Goal: Task Accomplishment & Management: Use online tool/utility

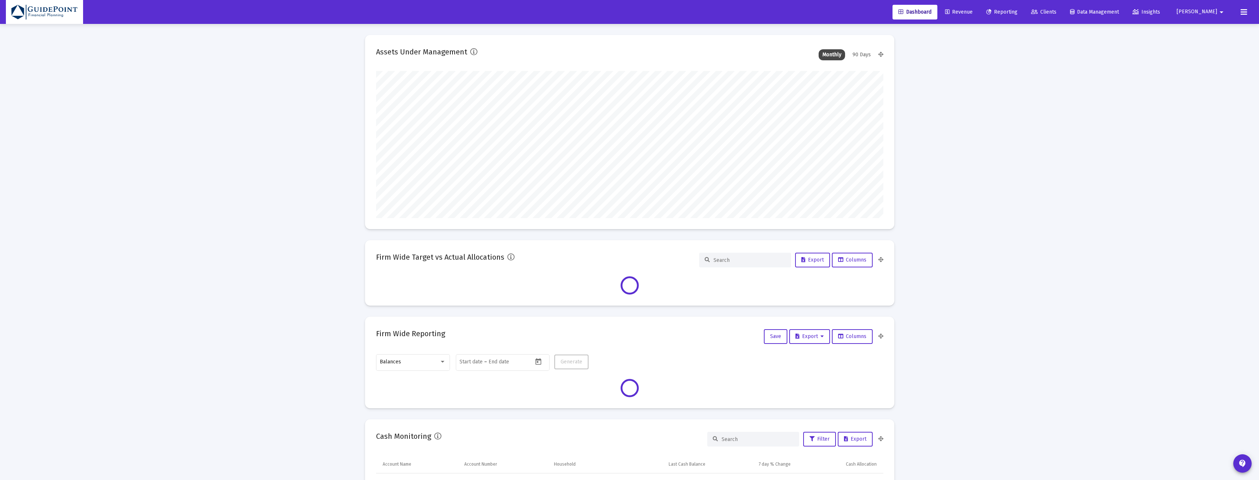
scroll to position [147, 507]
type input "[DATE]"
type input "[PERSON_NAME][EMAIL_ADDRESS][DOMAIN_NAME]"
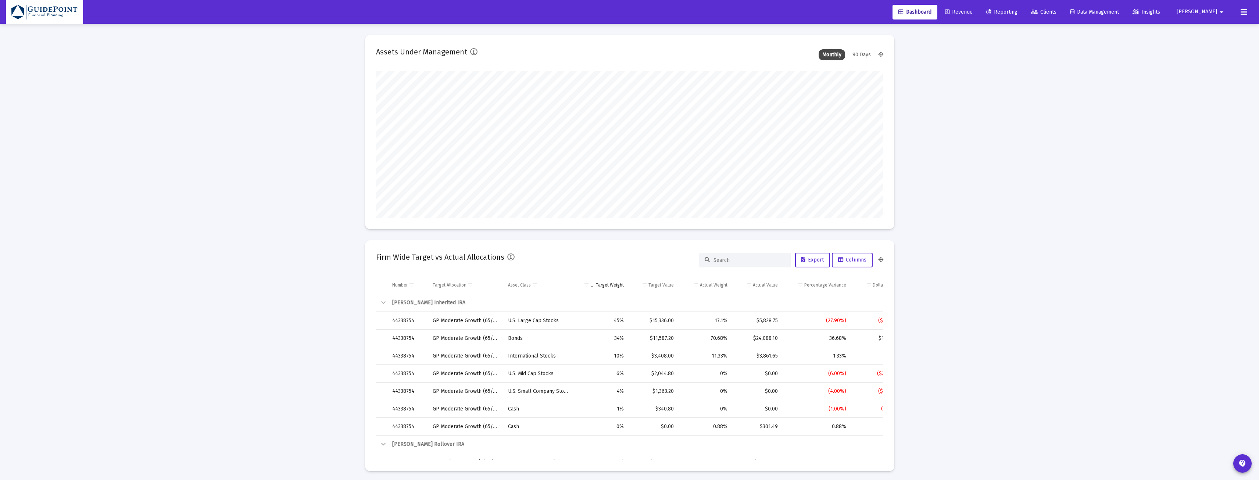
scroll to position [1095, 0]
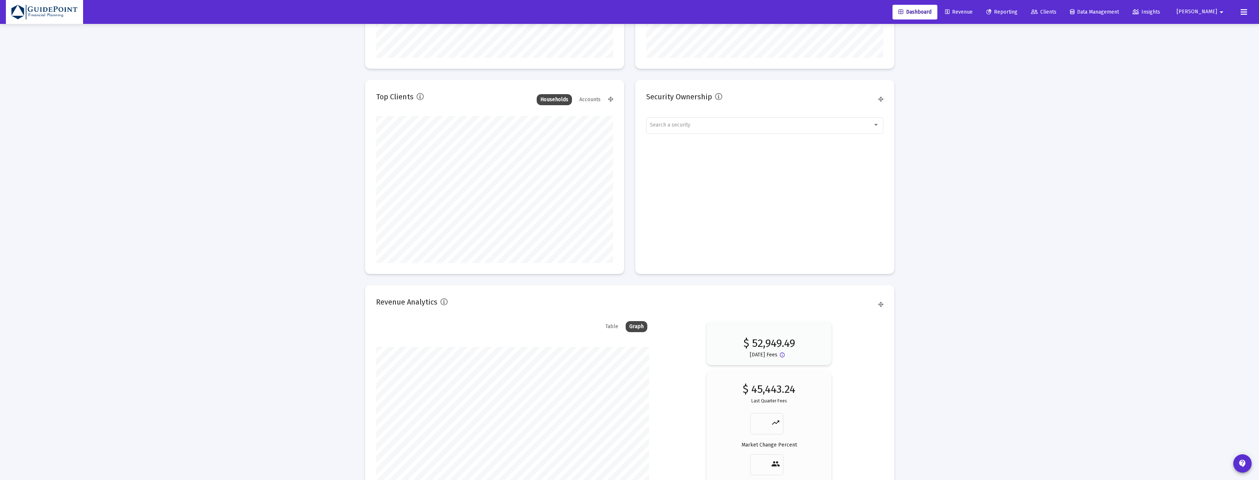
click at [1057, 13] on span "Clients" at bounding box center [1043, 12] width 25 height 6
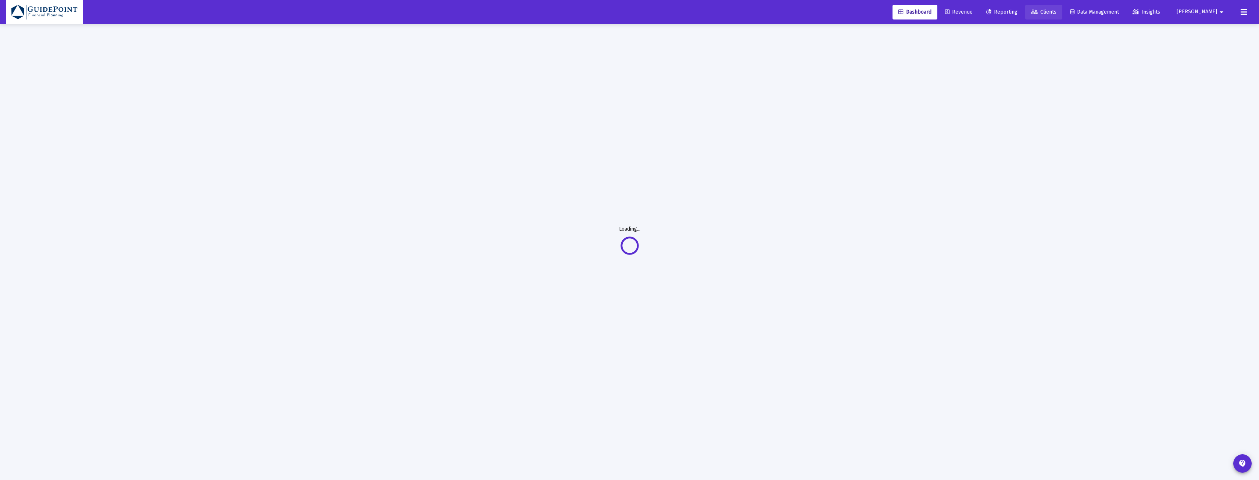
scroll to position [24, 0]
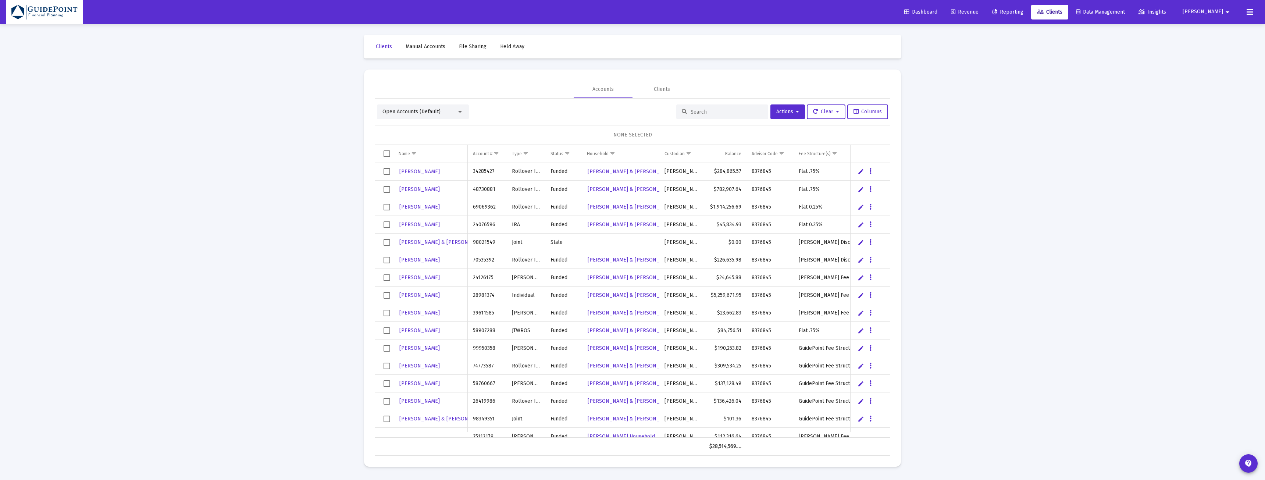
click at [415, 111] on span "Open Accounts (Default)" at bounding box center [411, 111] width 58 height 6
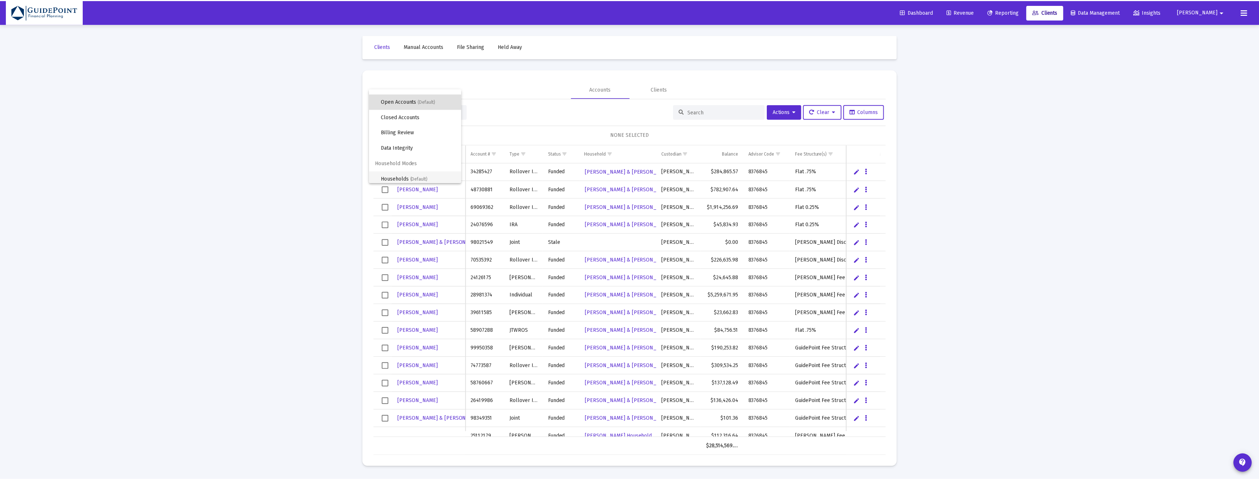
scroll to position [14, 0]
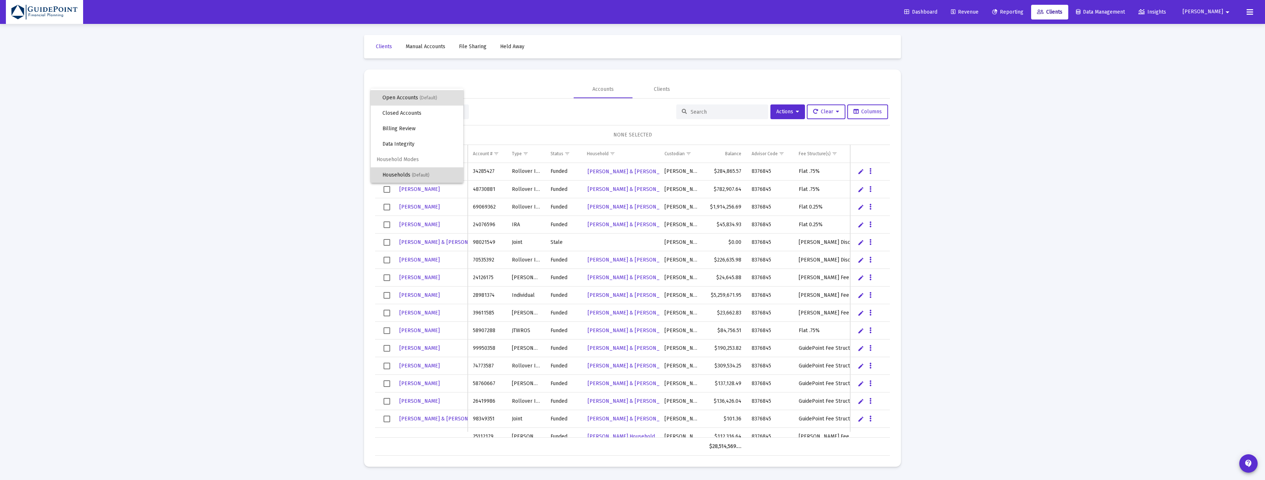
click at [417, 171] on span "Households (Default)" at bounding box center [419, 174] width 75 height 15
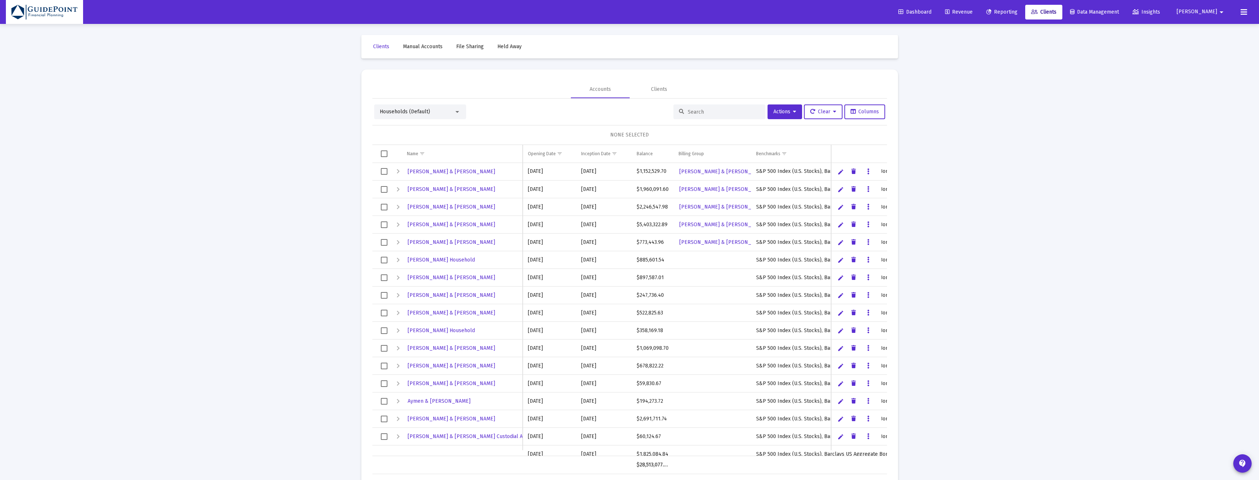
scroll to position [0, 0]
click at [699, 107] on div at bounding box center [720, 111] width 92 height 15
click at [689, 110] on input at bounding box center [724, 111] width 72 height 6
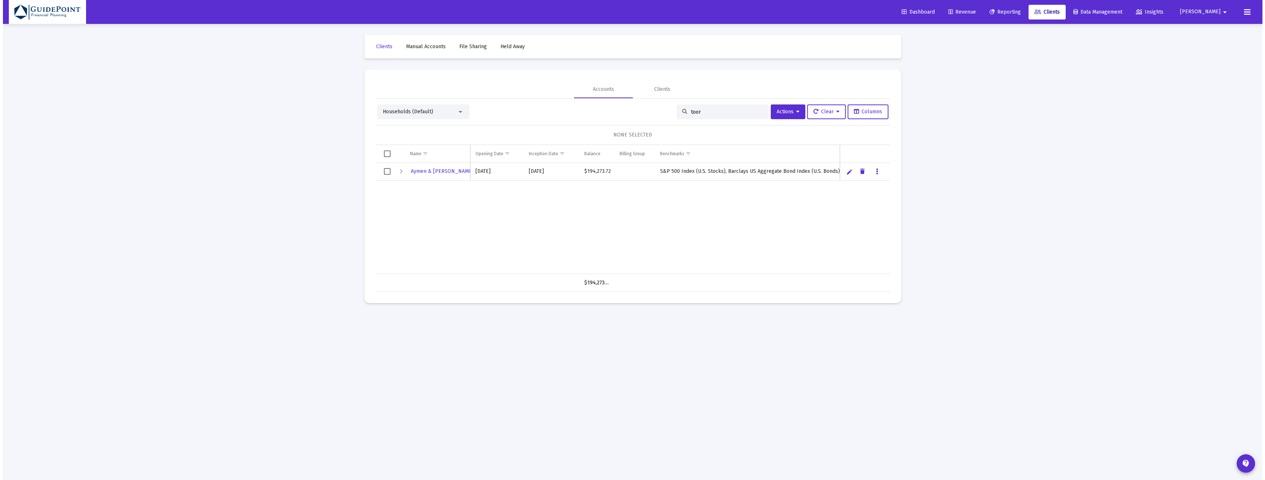
scroll to position [0, 0]
type input "toor"
drag, startPoint x: 387, startPoint y: 171, endPoint x: 391, endPoint y: 171, distance: 4.4
click at [388, 171] on span "Select row" at bounding box center [386, 171] width 7 height 7
click at [789, 111] on span "Actions" at bounding box center [787, 111] width 23 height 6
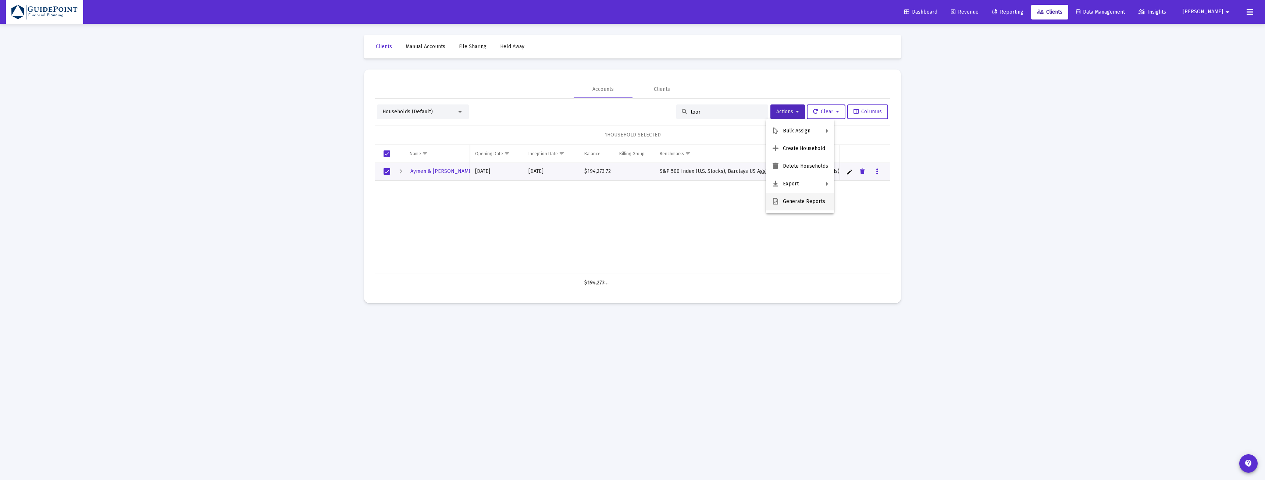
click at [787, 202] on button "Generate Reports" at bounding box center [800, 202] width 68 height 18
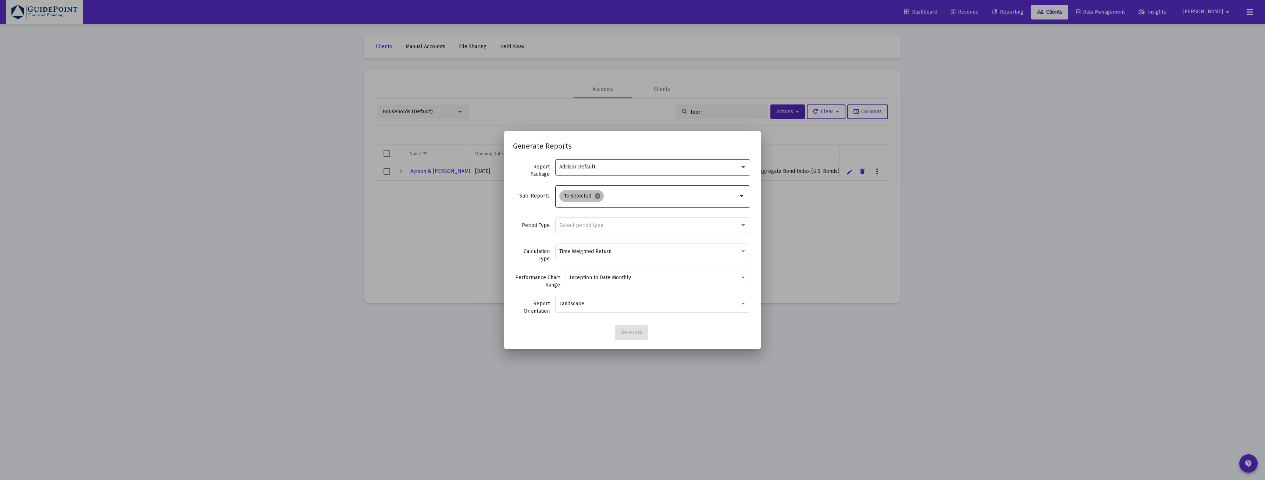
click at [595, 194] on mat-icon "cancel" at bounding box center [597, 196] width 7 height 7
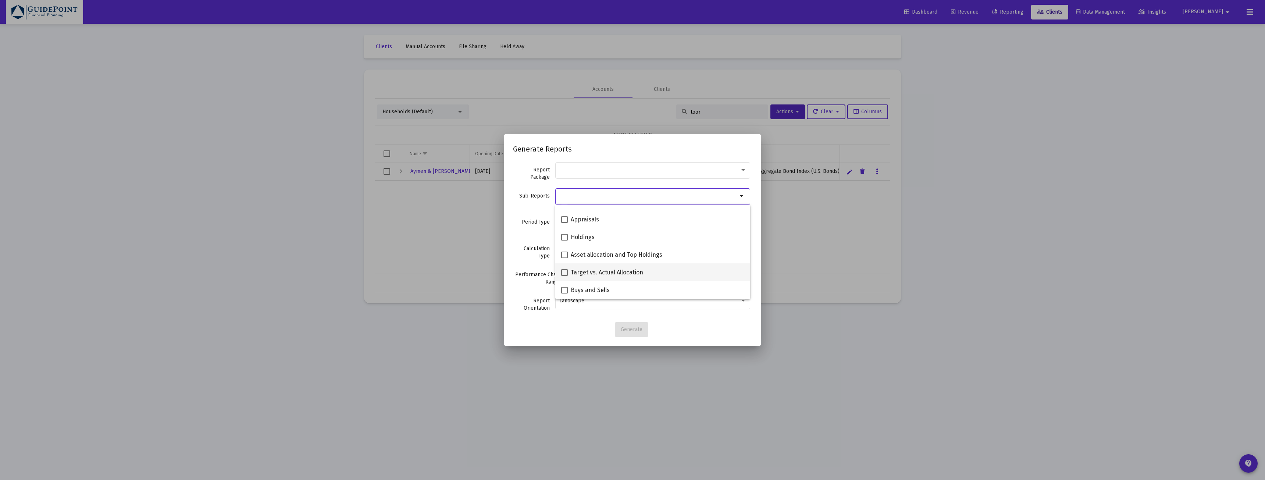
click at [587, 276] on span "Target vs. Actual Allocation" at bounding box center [607, 272] width 72 height 9
click at [564, 276] on input "Target vs. Actual Allocation" at bounding box center [564, 276] width 0 height 0
checkbox input "true"
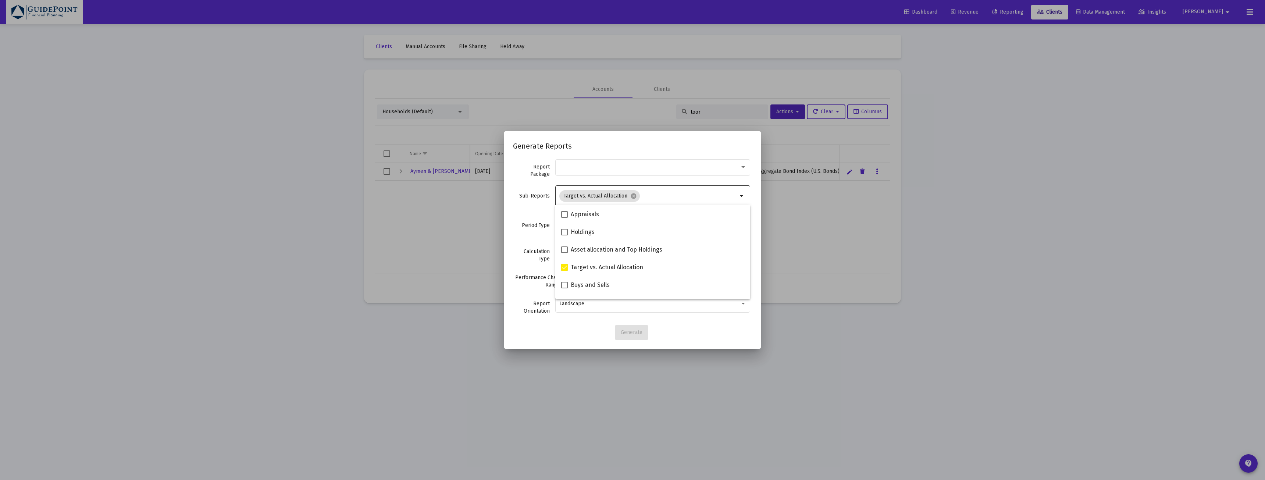
scroll to position [142, 0]
click at [536, 235] on div "Period Type Select period type" at bounding box center [632, 229] width 239 height 26
click at [569, 224] on span "Select period type" at bounding box center [581, 225] width 44 height 6
click at [573, 221] on span "Standard Period (Monthly/Quarterly)" at bounding box center [652, 225] width 187 height 15
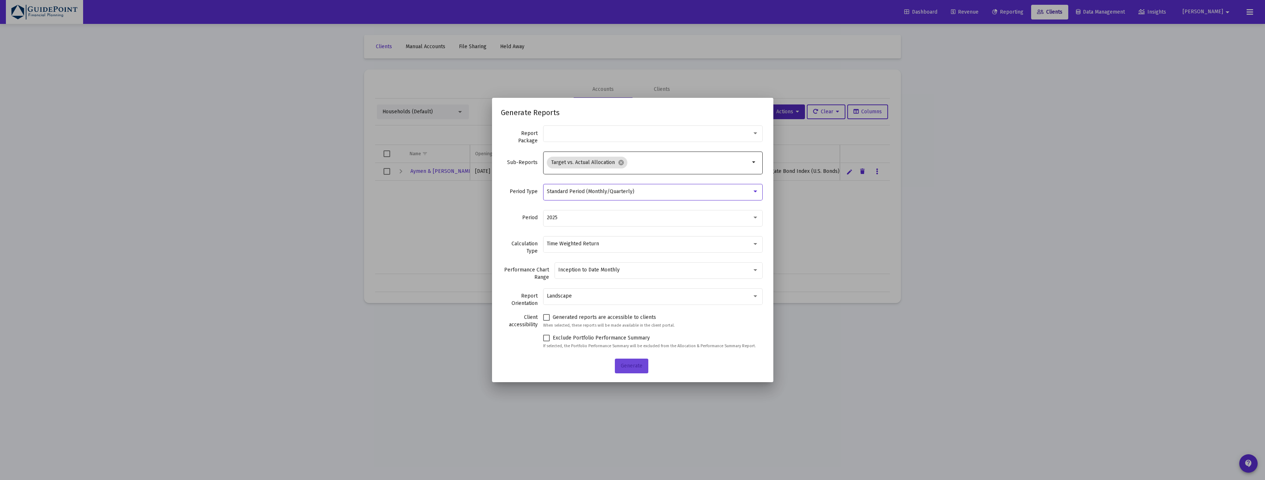
click at [628, 367] on span "Generate" at bounding box center [632, 365] width 22 height 6
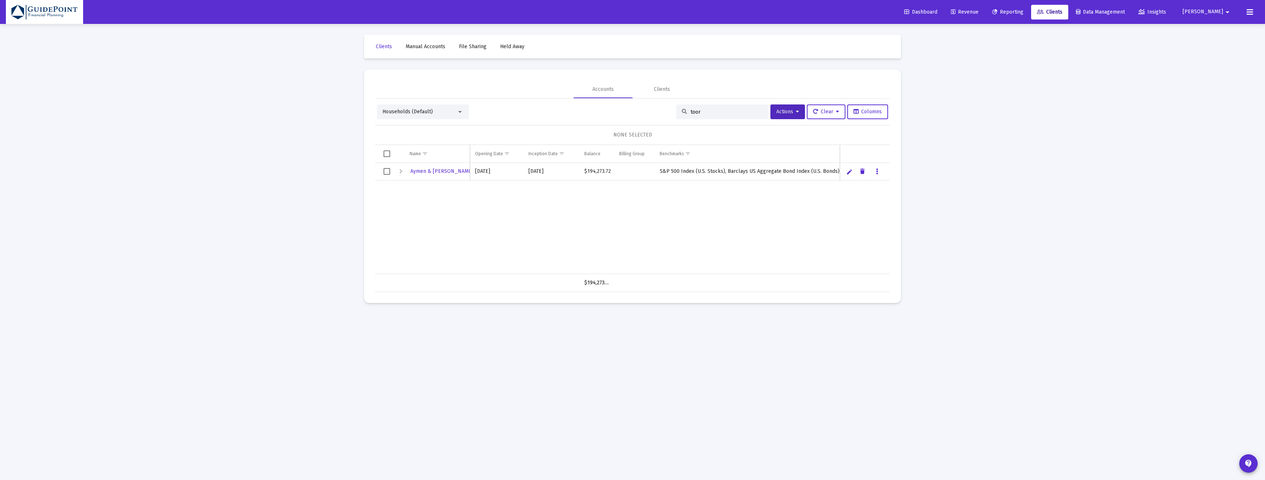
click at [1023, 13] on span "Reporting" at bounding box center [1007, 12] width 31 height 6
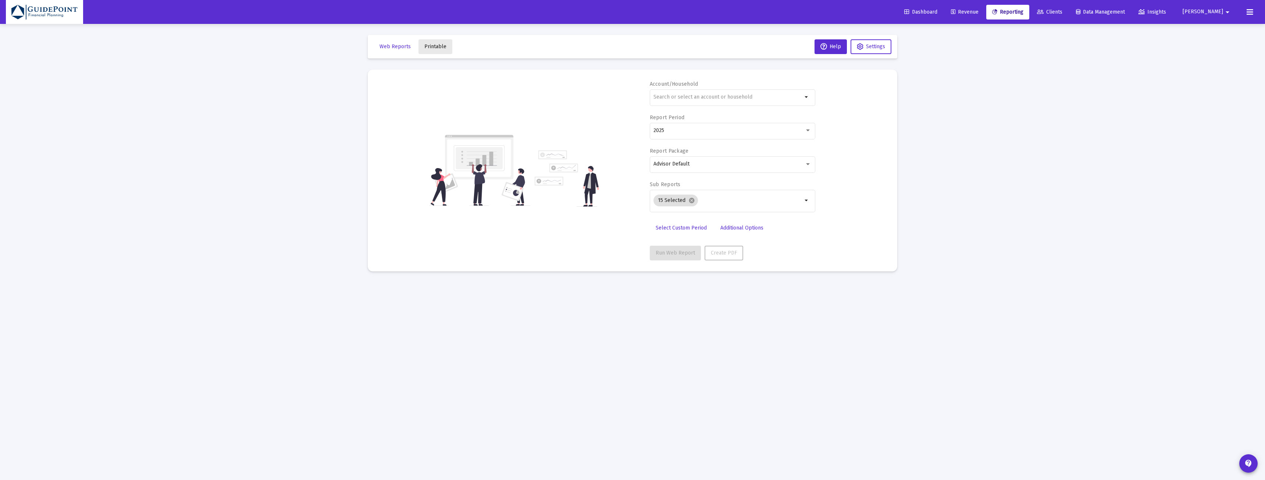
click at [448, 47] on button "Printable" at bounding box center [435, 46] width 34 height 15
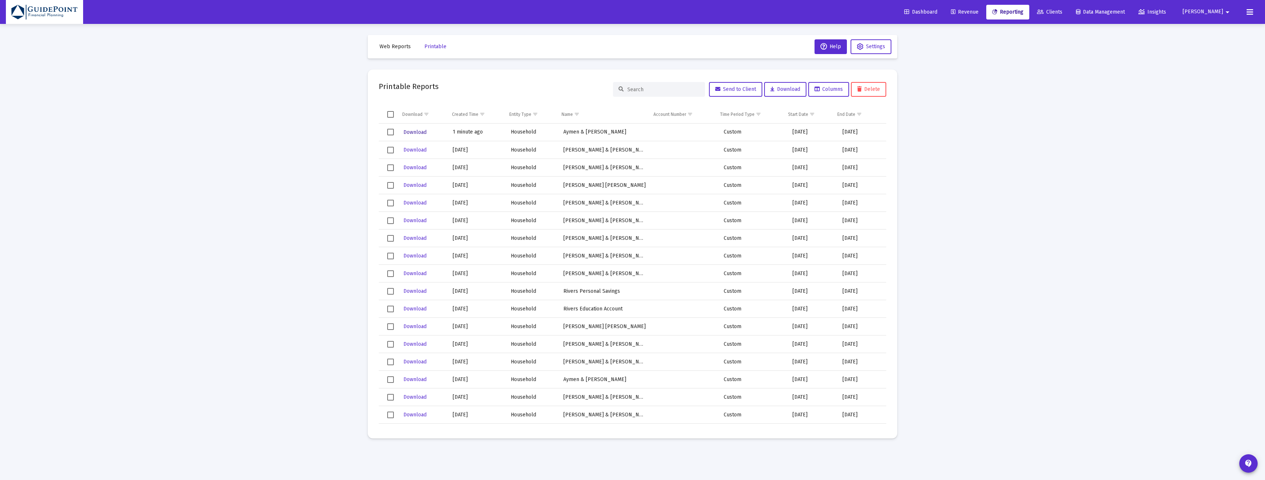
click at [413, 133] on span "Download" at bounding box center [414, 132] width 23 height 6
